Goal: Communication & Community: Answer question/provide support

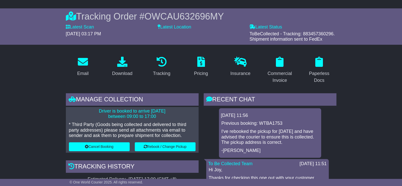
scroll to position [31, 0]
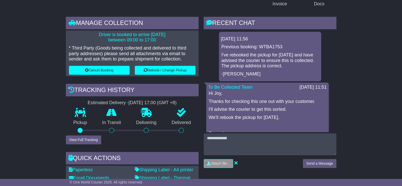
scroll to position [95, 0]
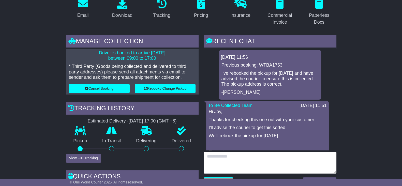
click at [293, 163] on textarea at bounding box center [269, 163] width 133 height 22
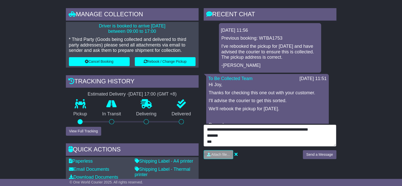
scroll to position [159, 0]
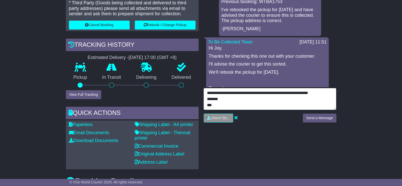
type textarea "**********"
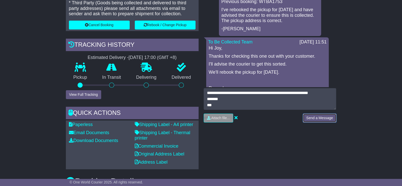
click at [326, 118] on button "Send a Message" at bounding box center [319, 118] width 33 height 9
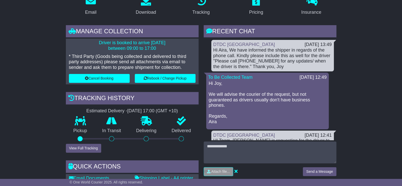
scroll to position [95, 0]
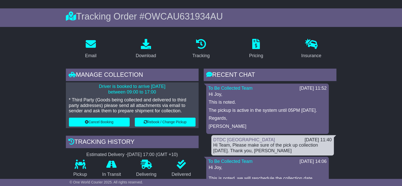
scroll to position [31, 0]
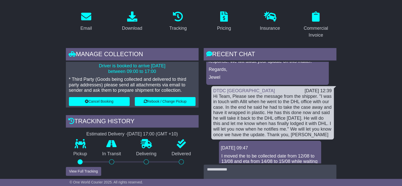
scroll to position [63, 0]
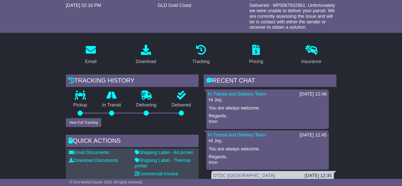
scroll to position [63, 0]
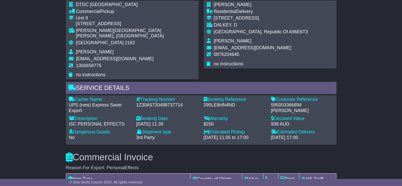
scroll to position [349, 0]
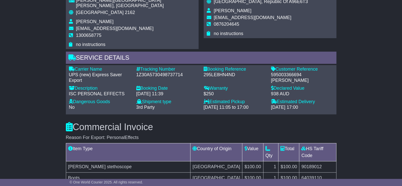
click at [288, 72] on div "595003366694 Aife O'Brien" at bounding box center [302, 77] width 62 height 11
copy div "595003366694"
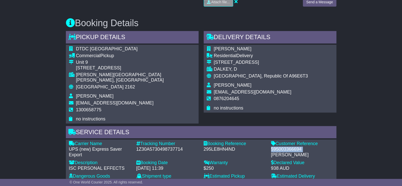
scroll to position [286, 0]
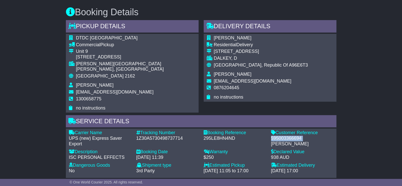
copy div "595003366694"
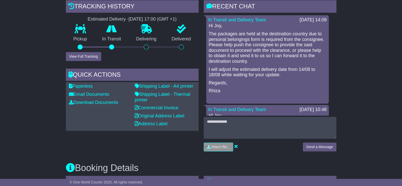
scroll to position [127, 0]
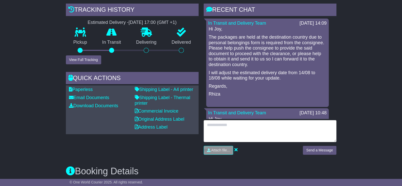
click at [229, 131] on textarea at bounding box center [269, 131] width 133 height 22
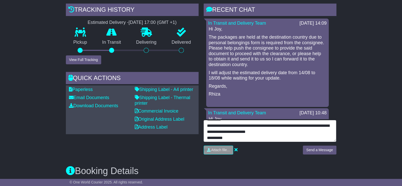
scroll to position [0, 0]
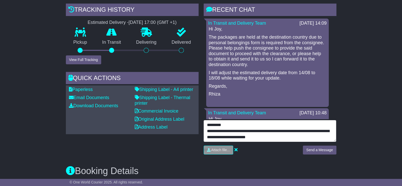
drag, startPoint x: 248, startPoint y: 137, endPoint x: 257, endPoint y: 126, distance: 14.1
click at [247, 136] on textarea "**********" at bounding box center [269, 131] width 133 height 22
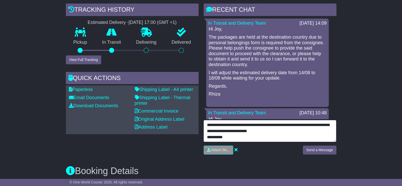
scroll to position [12, 0]
type textarea "**********"
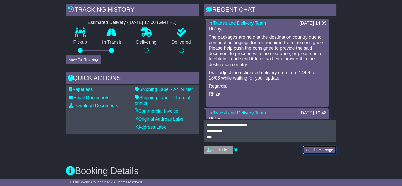
click at [311, 149] on button "Send a Message" at bounding box center [319, 150] width 33 height 9
